Goal: Navigation & Orientation: Find specific page/section

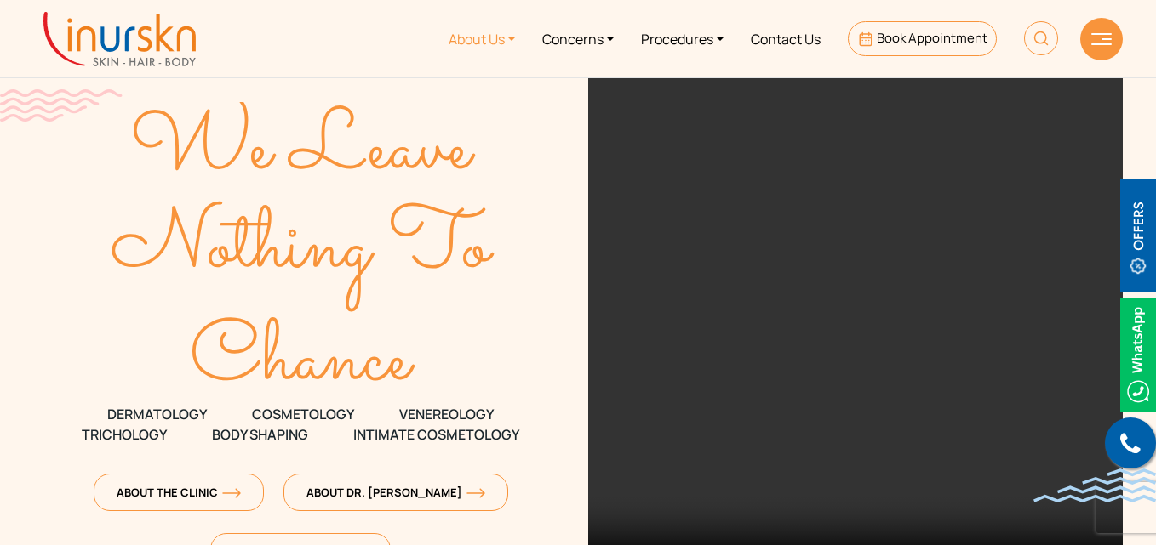
click at [512, 43] on link "About Us" at bounding box center [482, 39] width 94 height 64
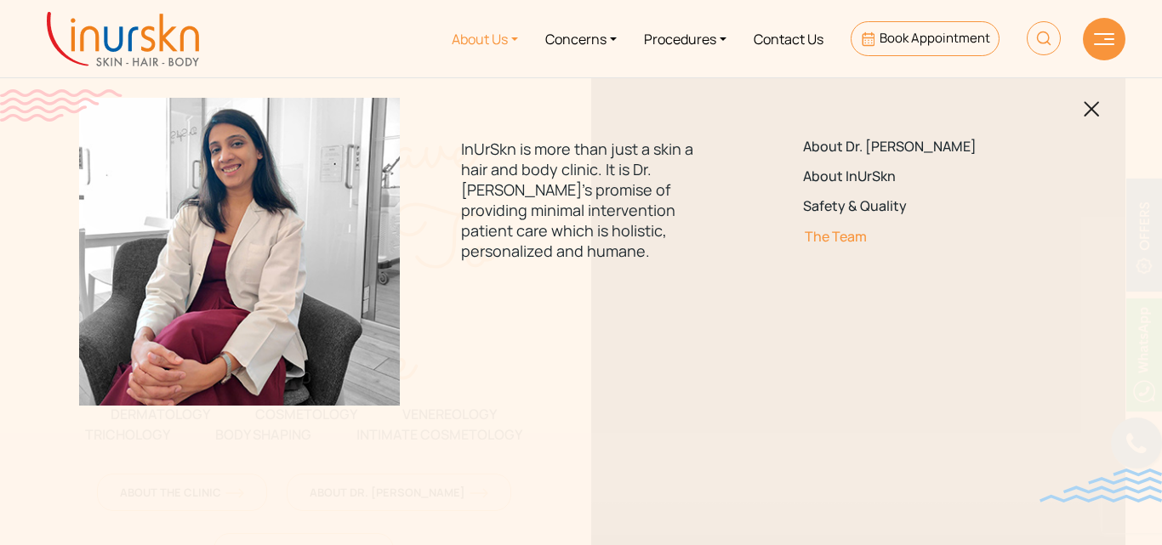
click at [854, 239] on link "The Team" at bounding box center [922, 237] width 239 height 16
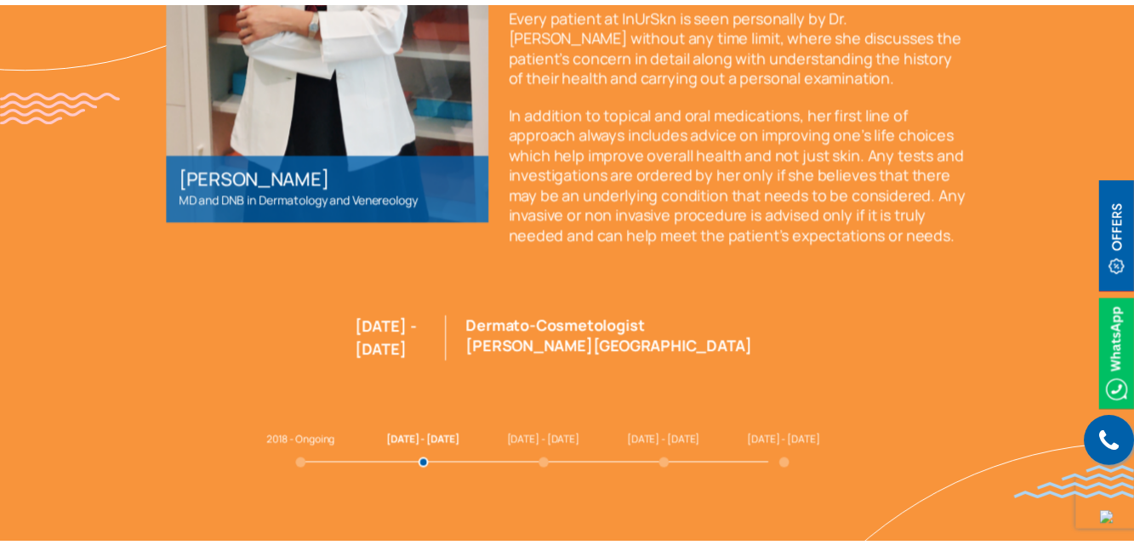
scroll to position [4170, 0]
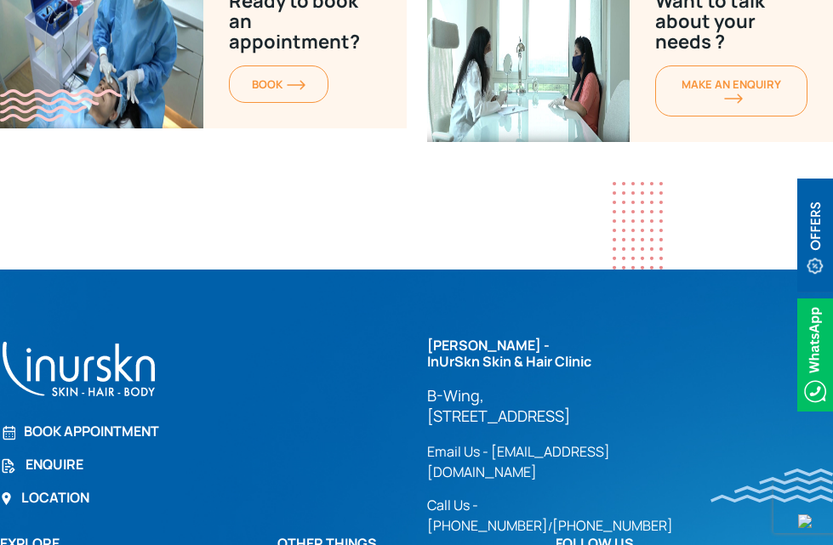
scroll to position [5954, 0]
